Goal: Task Accomplishment & Management: Manage account settings

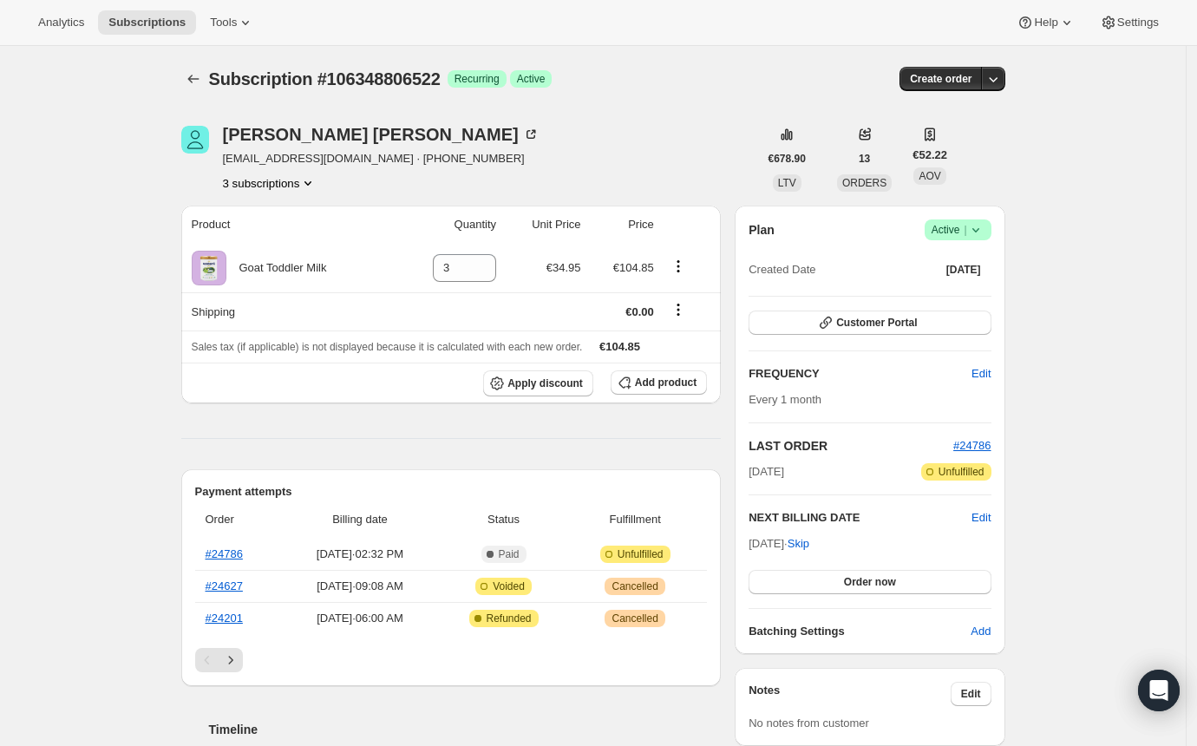
click at [314, 182] on icon "Product actions" at bounding box center [307, 182] width 17 height 17
click at [240, 239] on span "106490790266" at bounding box center [246, 244] width 75 height 13
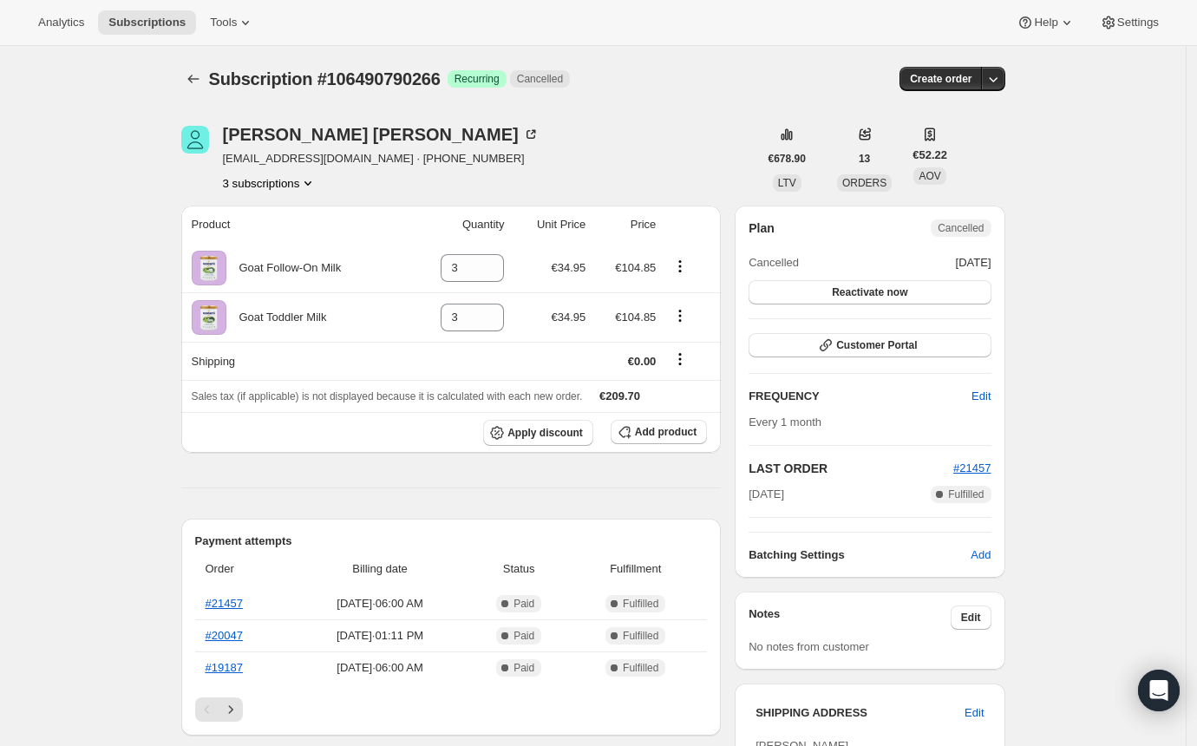
click at [297, 184] on button "3 subscriptions" at bounding box center [270, 182] width 95 height 17
click at [271, 271] on span "47643296011" at bounding box center [243, 274] width 69 height 13
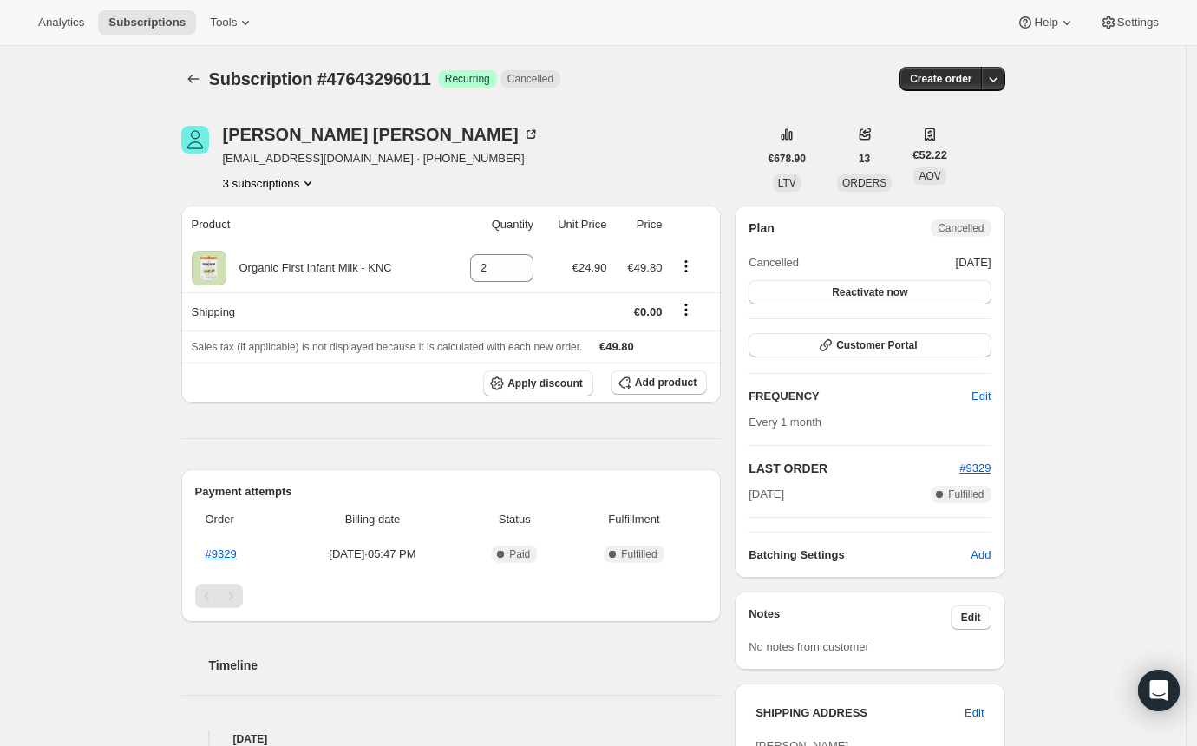
click at [277, 187] on button "3 subscriptions" at bounding box center [270, 182] width 95 height 17
click at [280, 218] on span "106348806522" at bounding box center [250, 215] width 75 height 13
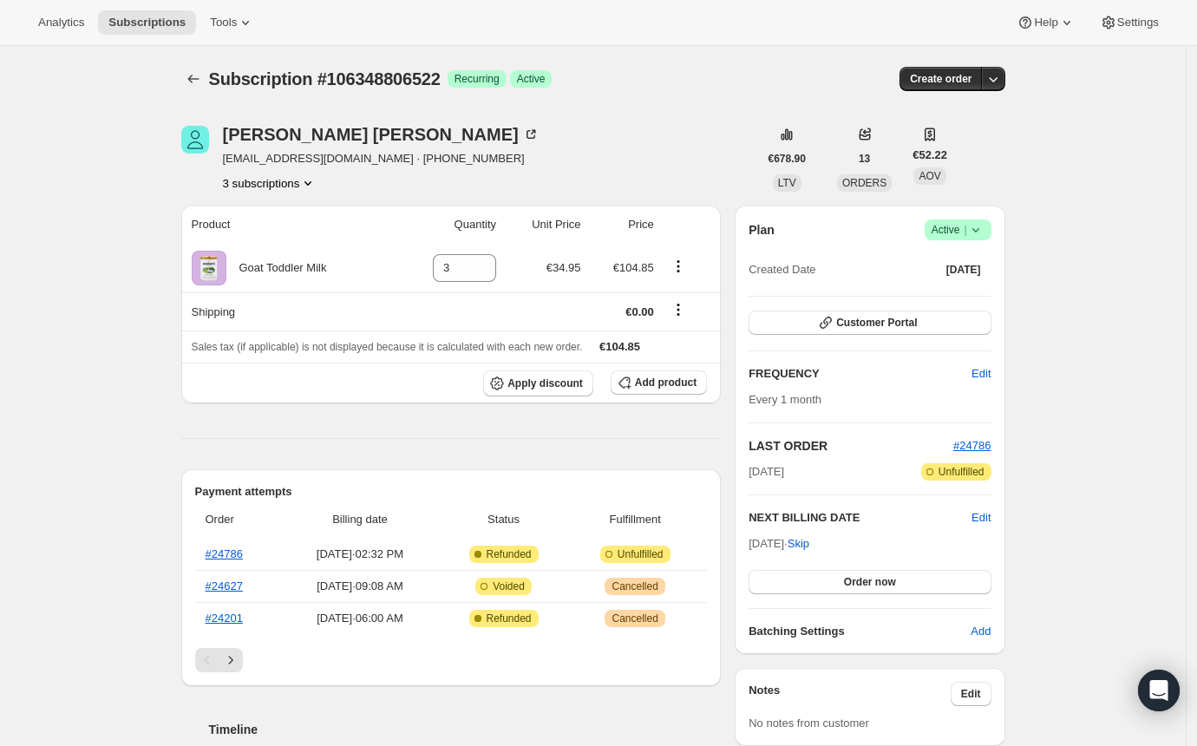
click at [984, 229] on icon at bounding box center [975, 229] width 17 height 17
click at [926, 297] on span "Cancel subscription" at bounding box center [956, 292] width 98 height 13
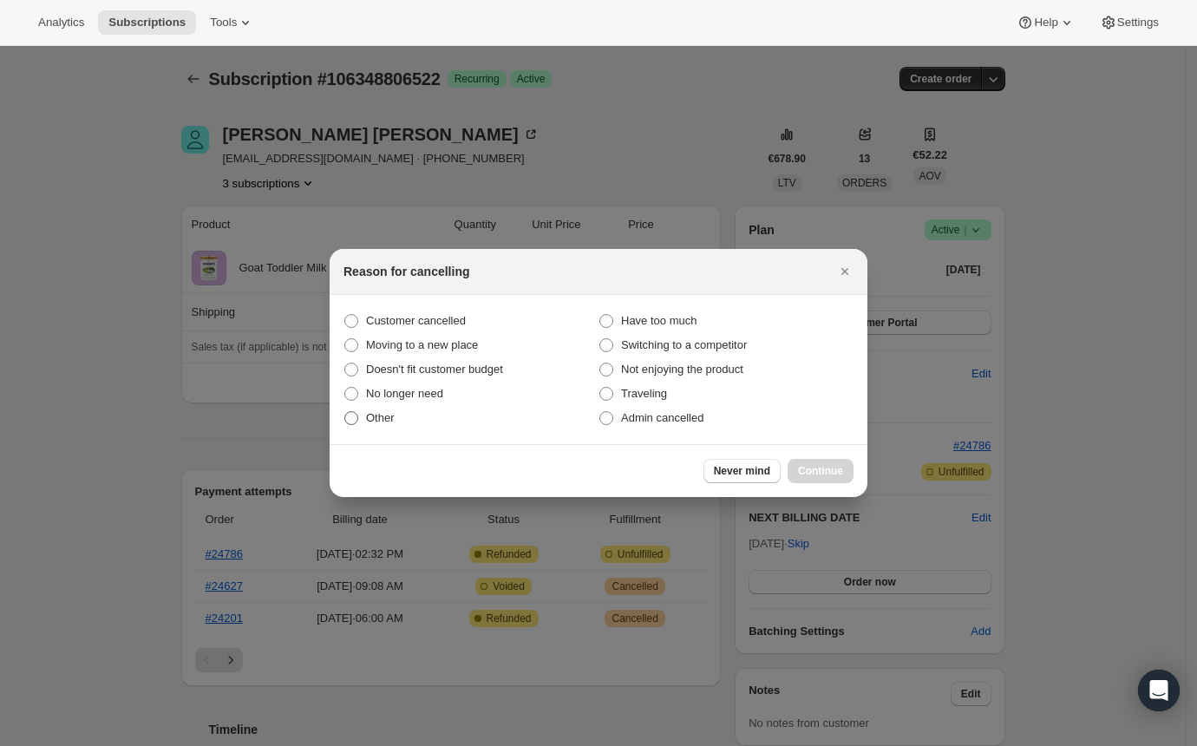
click at [355, 414] on span ":rhj:" at bounding box center [351, 418] width 14 height 14
click at [345, 412] on input "Other" at bounding box center [344, 411] width 1 height 1
radio input "true"
click at [817, 472] on span "Continue" at bounding box center [820, 471] width 45 height 14
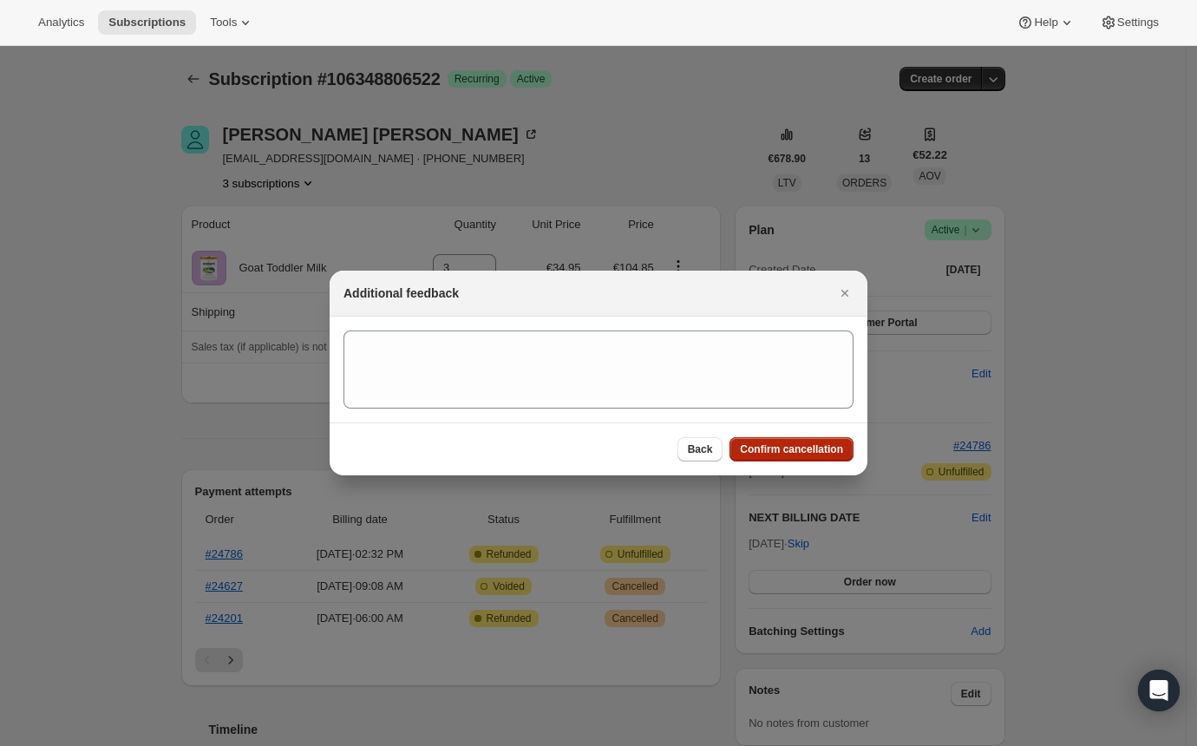
click at [760, 453] on span "Confirm cancellation" at bounding box center [791, 449] width 103 height 14
